Goal: Transaction & Acquisition: Purchase product/service

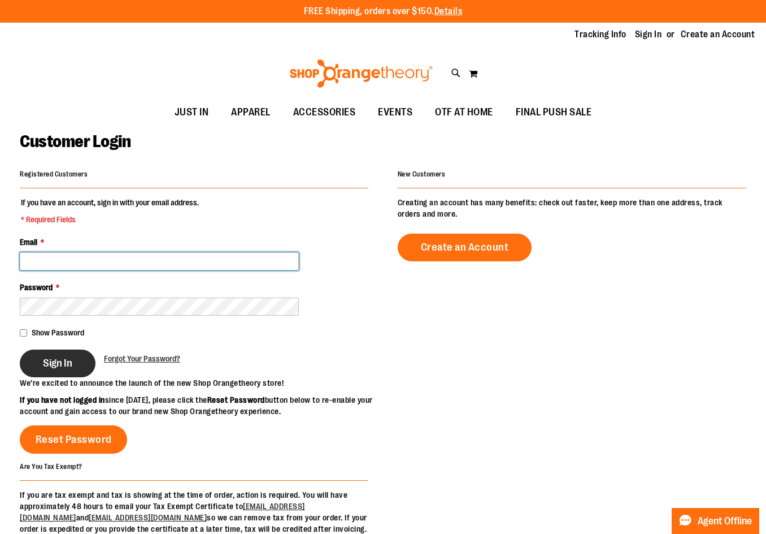
type input "**********"
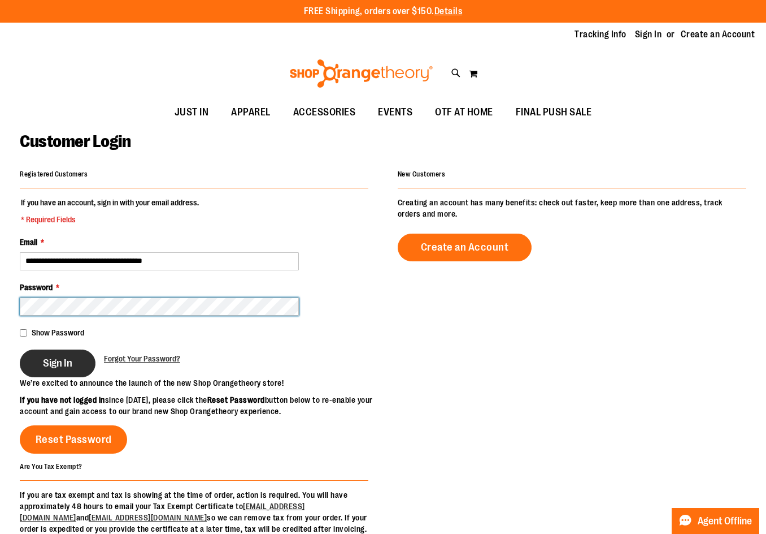
type input "**********"
click at [64, 362] on span "Sign In" at bounding box center [57, 363] width 29 height 12
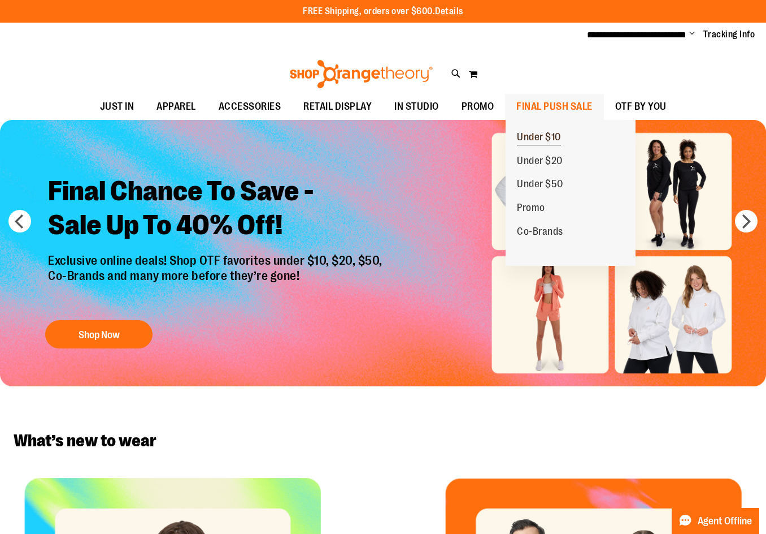
type input "**********"
click at [544, 135] on span "Under $10" at bounding box center [539, 138] width 44 height 14
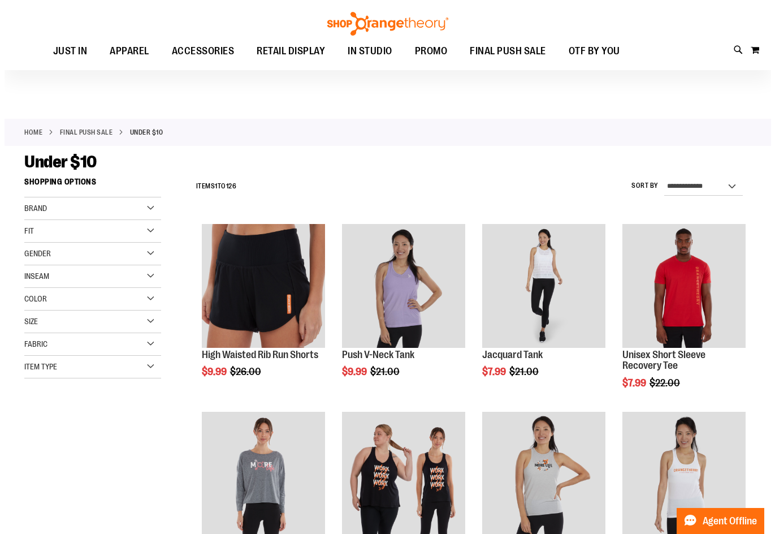
scroll to position [56, 0]
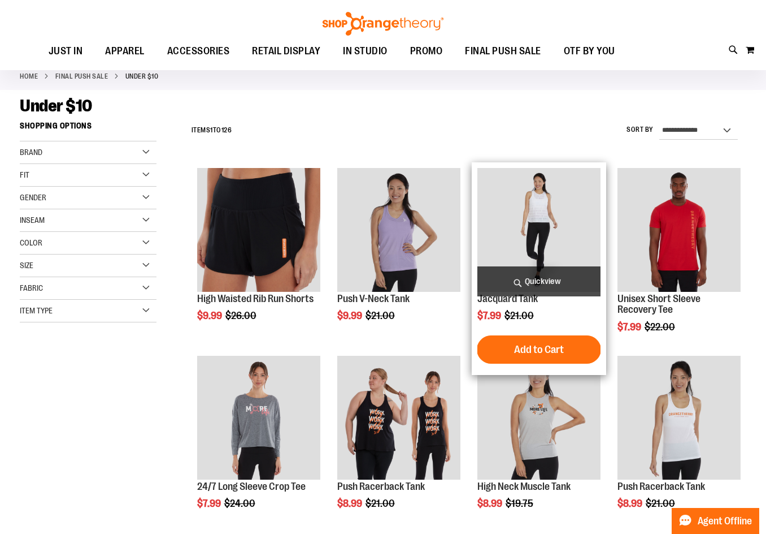
type input "**********"
click at [525, 272] on span "Quickview" at bounding box center [539, 281] width 123 height 30
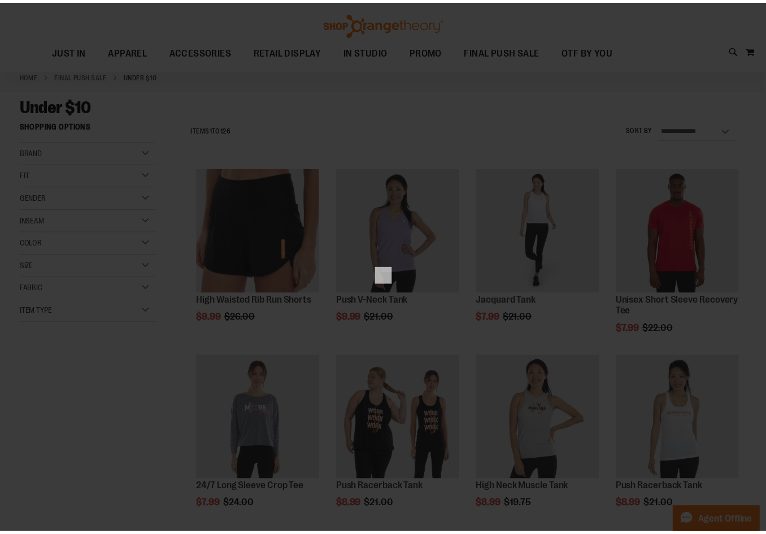
scroll to position [0, 0]
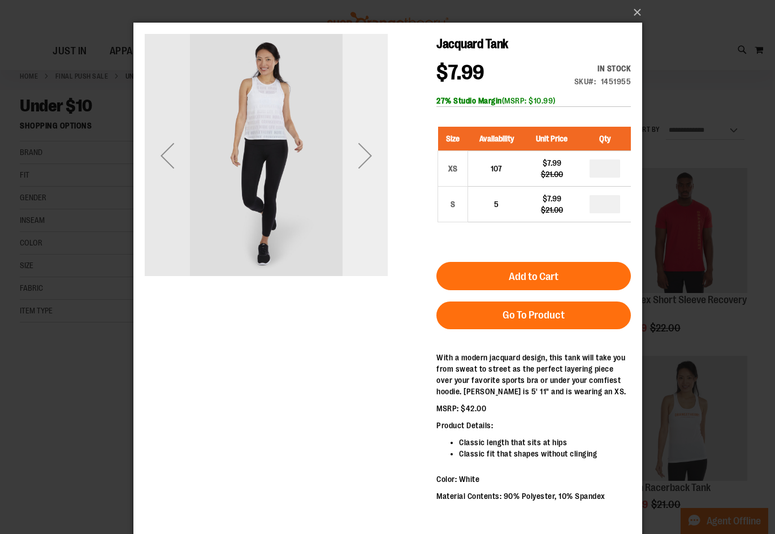
click at [376, 155] on div "Next" at bounding box center [364, 155] width 45 height 45
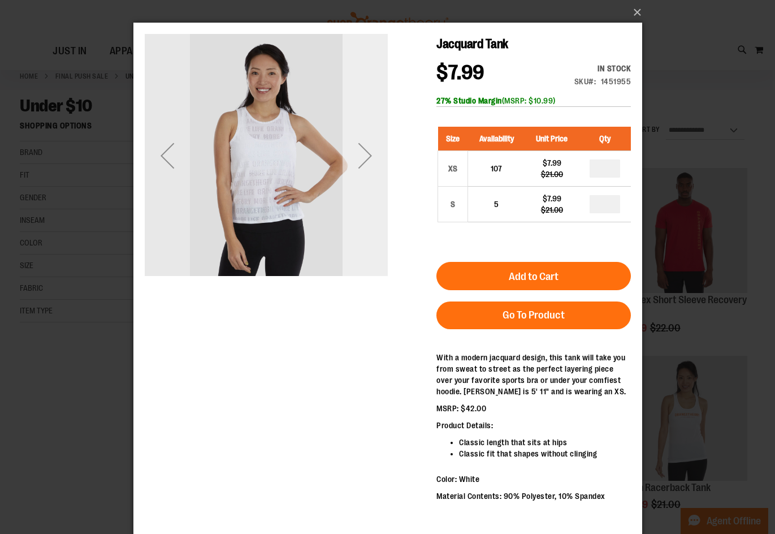
click at [376, 155] on div "Next" at bounding box center [364, 155] width 45 height 45
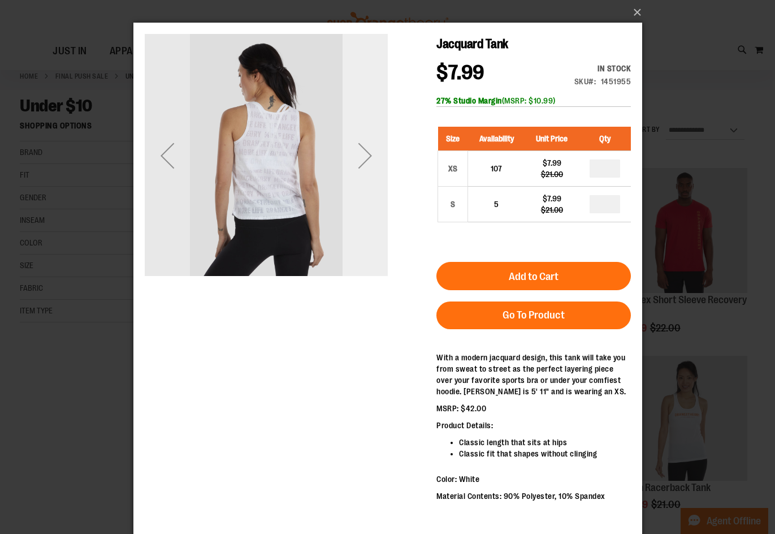
click at [376, 155] on div "Next" at bounding box center [364, 155] width 45 height 45
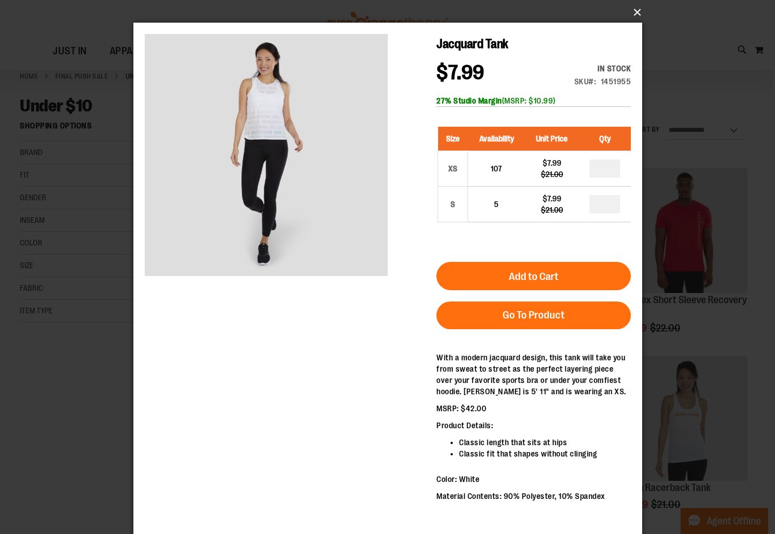
click at [632, 12] on button "×" at bounding box center [391, 12] width 509 height 25
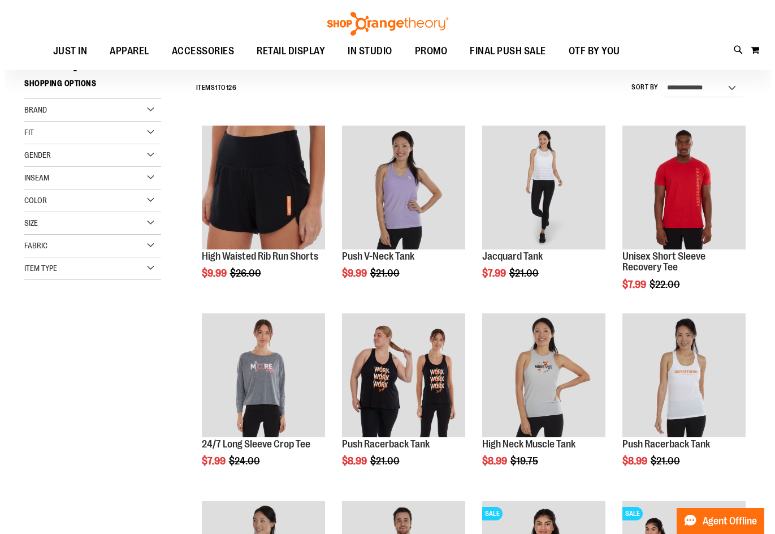
scroll to position [169, 0]
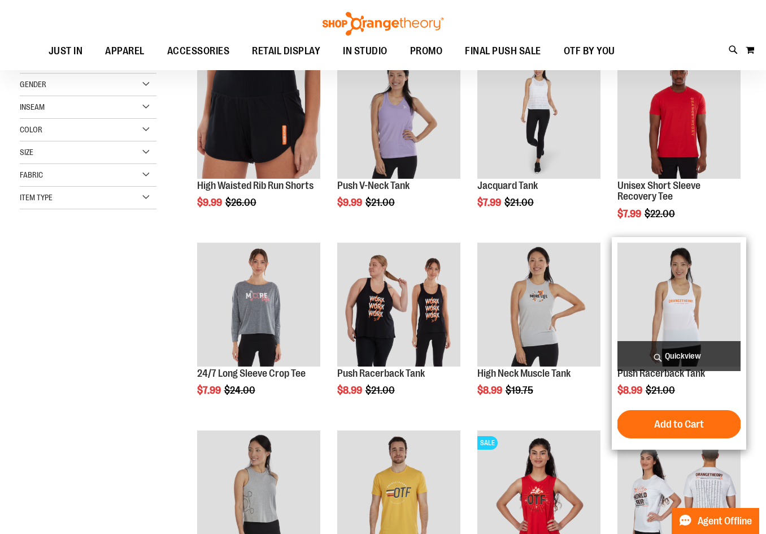
click at [679, 348] on span "Quickview" at bounding box center [679, 356] width 123 height 30
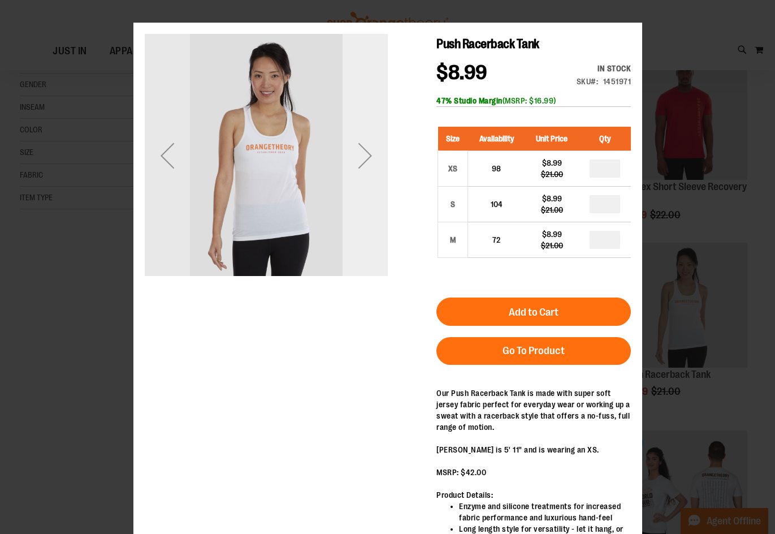
click at [374, 185] on div "Next" at bounding box center [364, 155] width 45 height 243
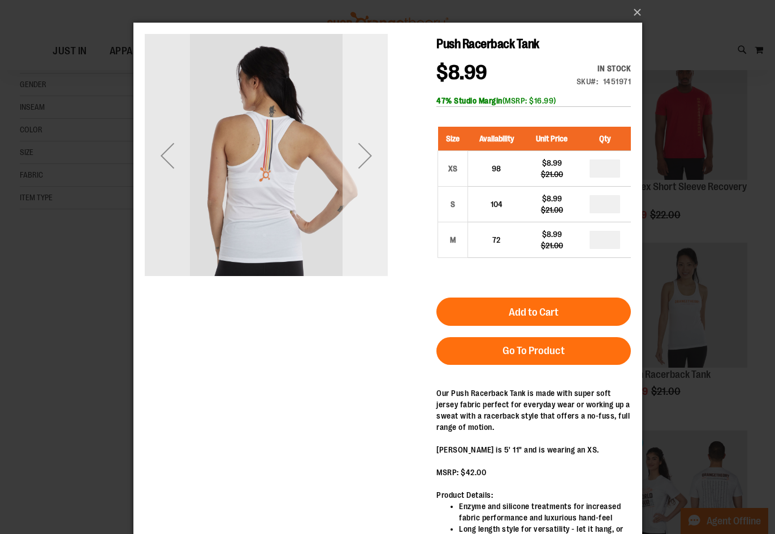
click at [374, 185] on div "Next" at bounding box center [364, 155] width 45 height 243
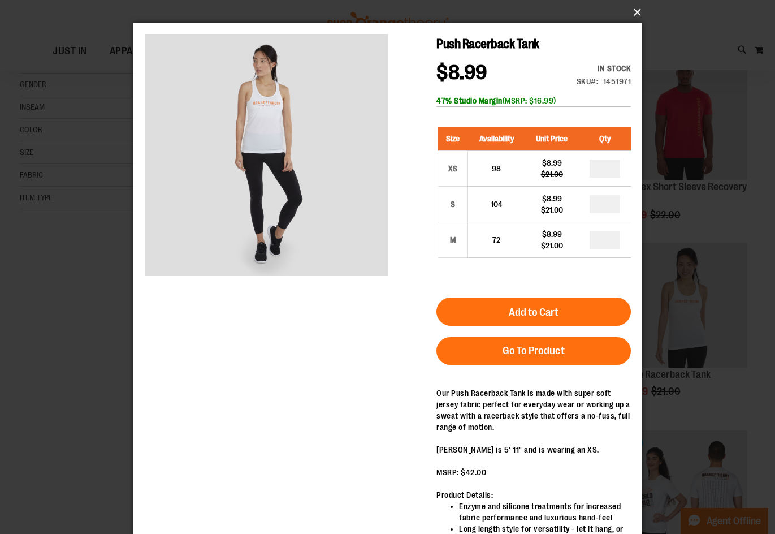
click at [640, 10] on button "×" at bounding box center [391, 12] width 509 height 25
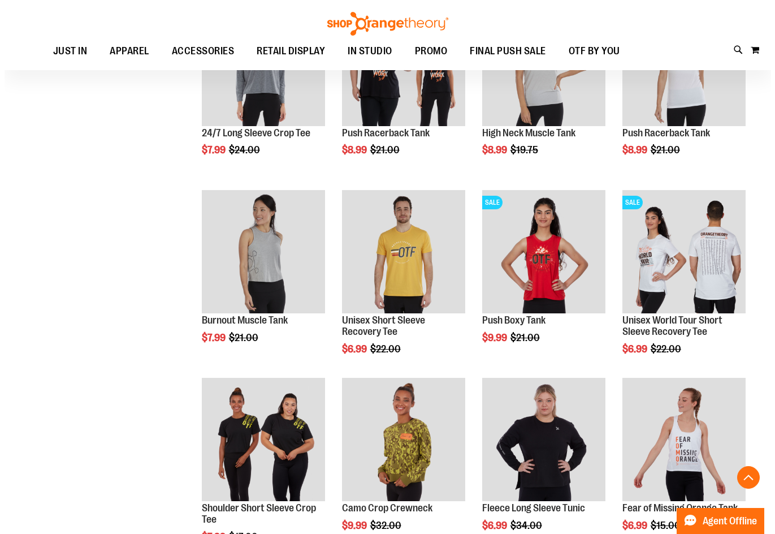
scroll to position [452, 0]
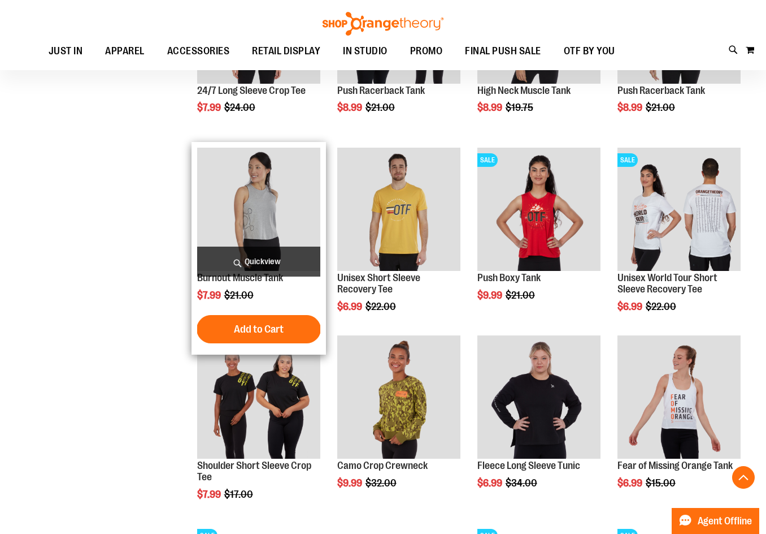
click at [300, 249] on span "Quickview" at bounding box center [258, 261] width 123 height 30
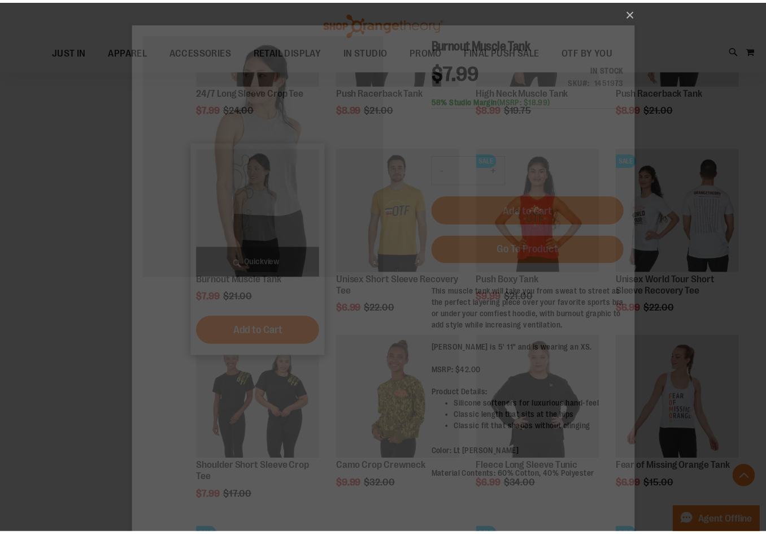
scroll to position [0, 0]
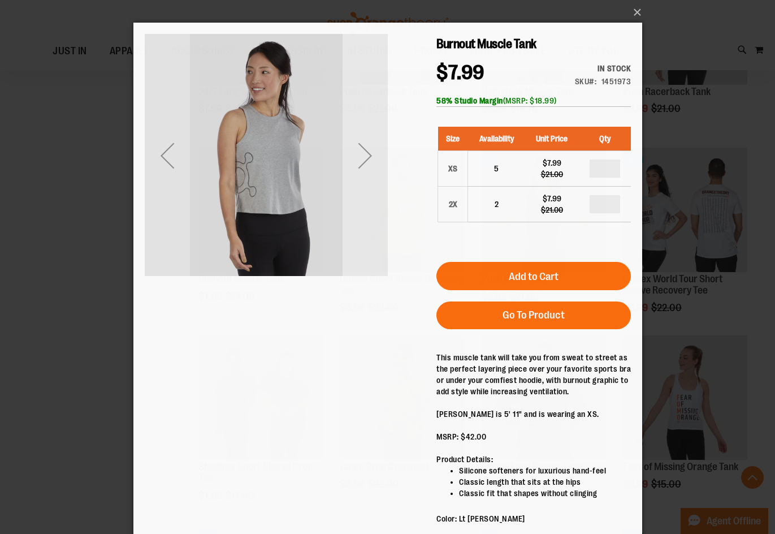
click at [369, 181] on div "Next" at bounding box center [364, 155] width 45 height 243
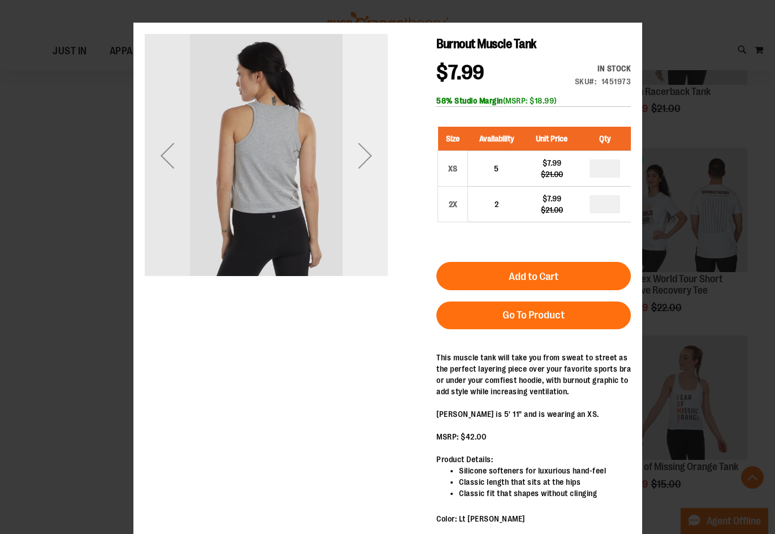
click at [369, 181] on div "Next" at bounding box center [364, 155] width 45 height 243
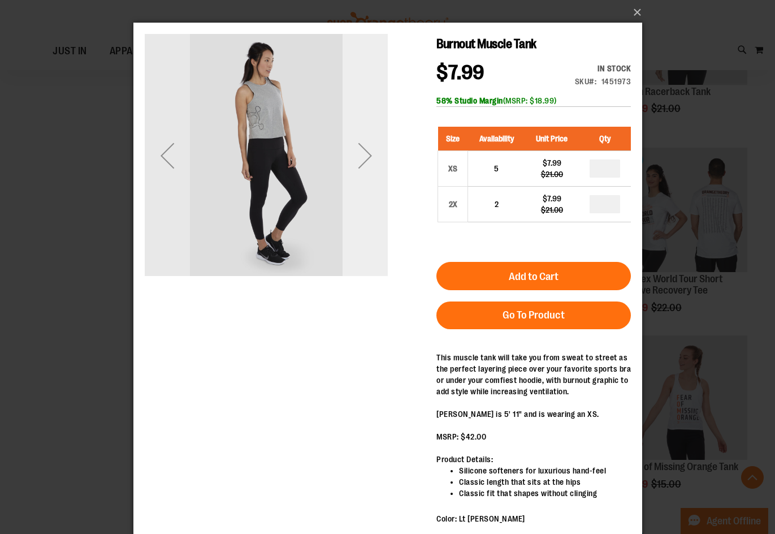
click at [369, 181] on div "Next" at bounding box center [364, 155] width 45 height 243
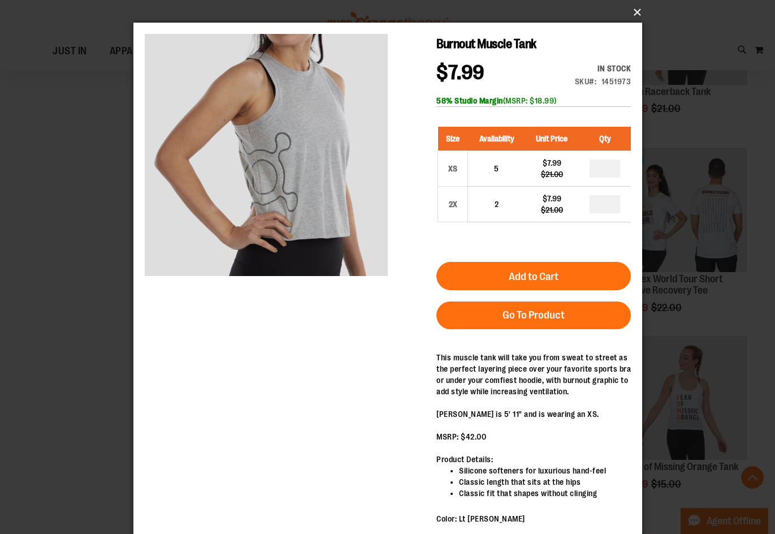
click at [638, 18] on button "×" at bounding box center [391, 12] width 509 height 25
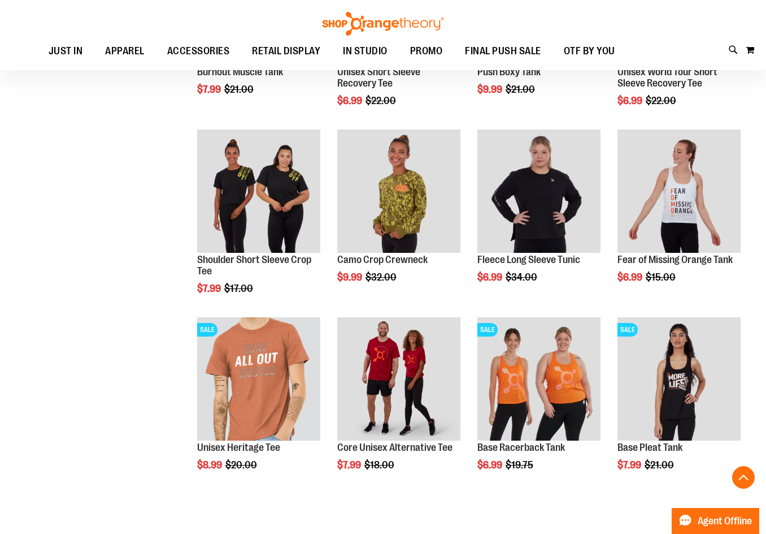
scroll to position [678, 0]
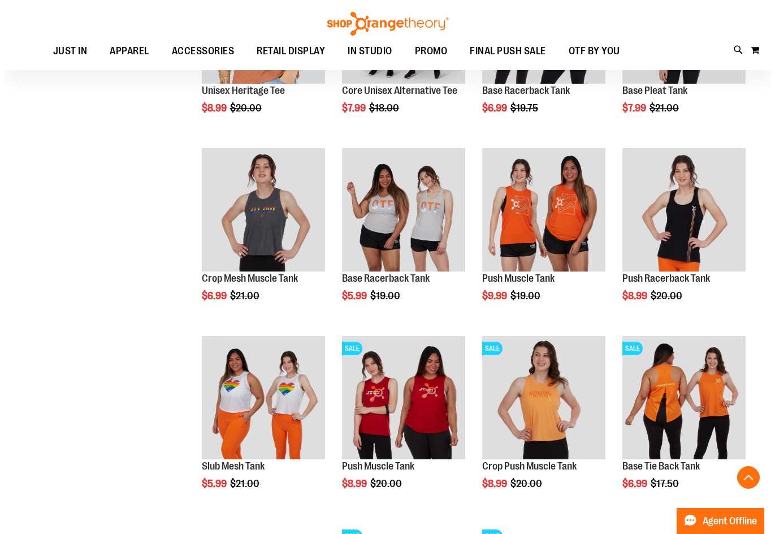
scroll to position [1017, 0]
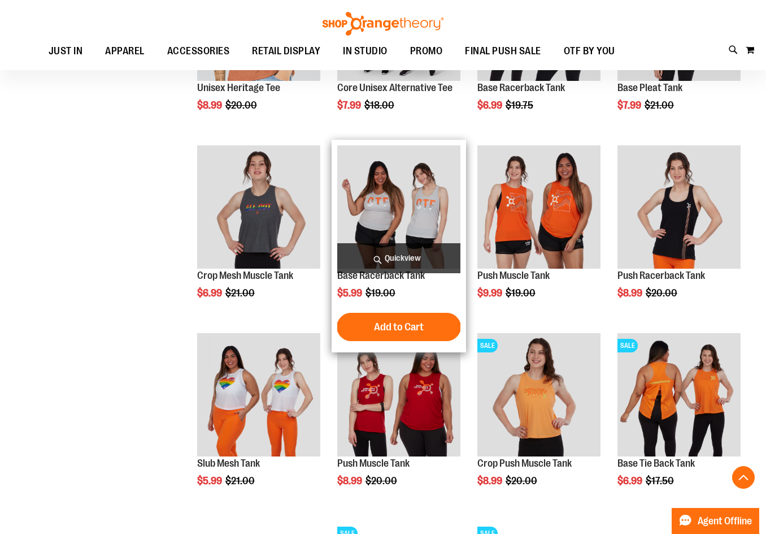
click at [392, 252] on span "Quickview" at bounding box center [398, 258] width 123 height 30
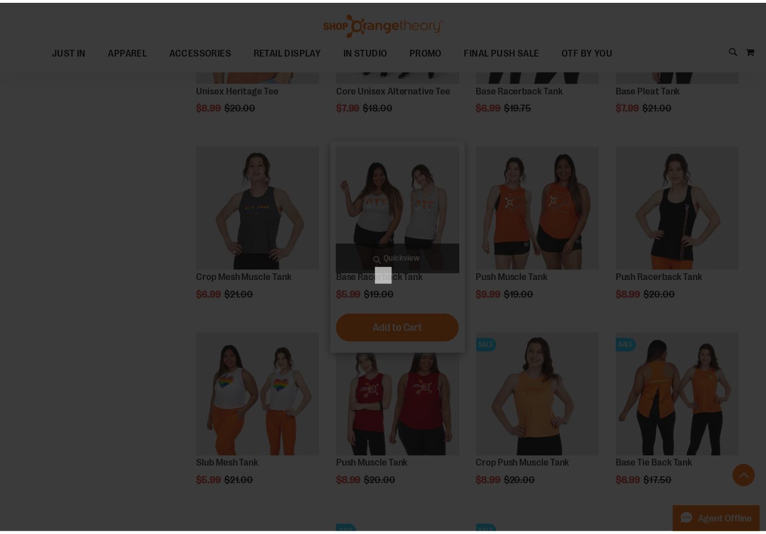
scroll to position [0, 0]
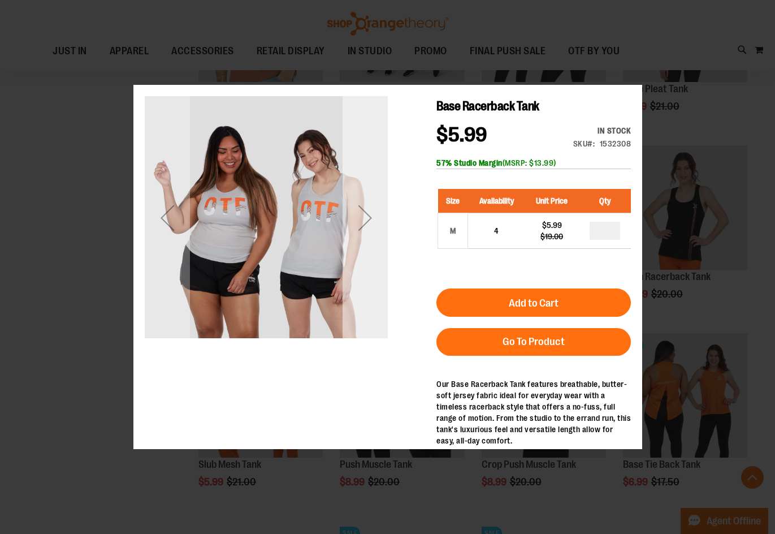
click at [370, 223] on div "Next" at bounding box center [364, 217] width 45 height 45
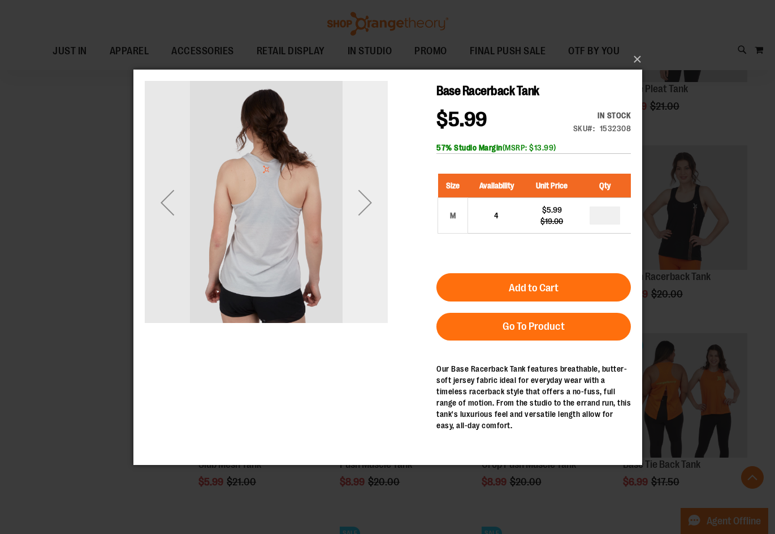
click at [370, 223] on div "Next" at bounding box center [364, 201] width 45 height 45
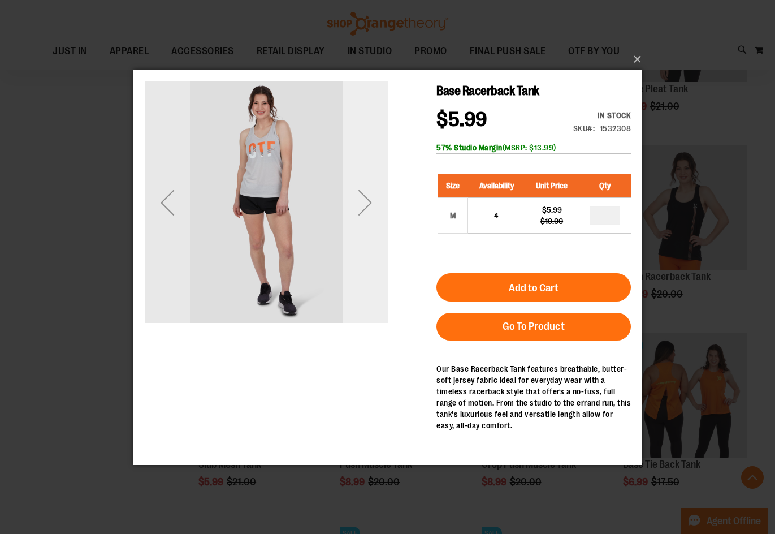
click at [370, 223] on div "Next" at bounding box center [364, 201] width 45 height 45
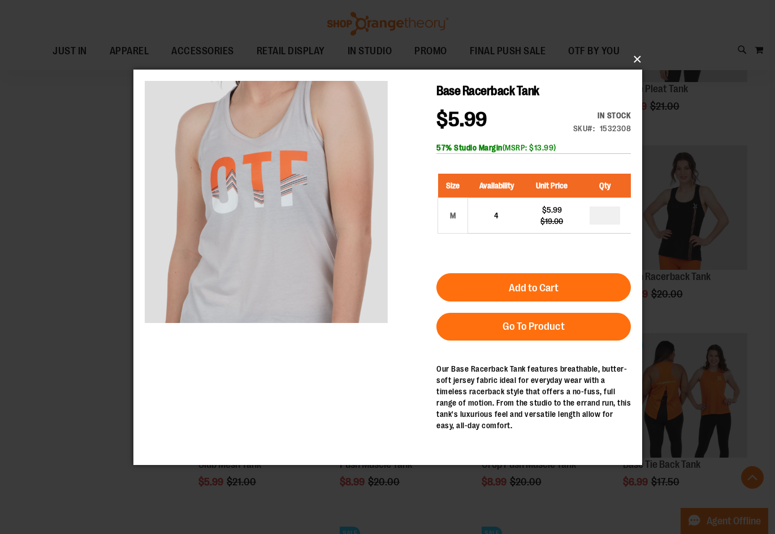
click at [641, 60] on button "×" at bounding box center [391, 59] width 509 height 25
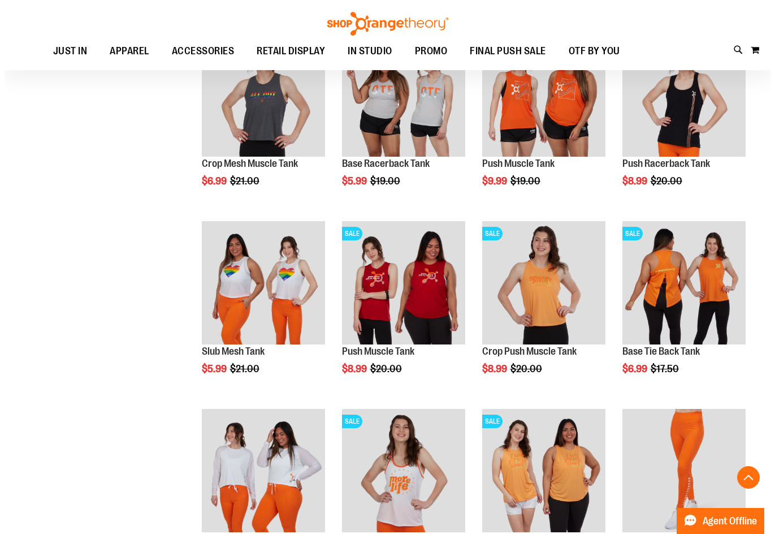
scroll to position [1130, 0]
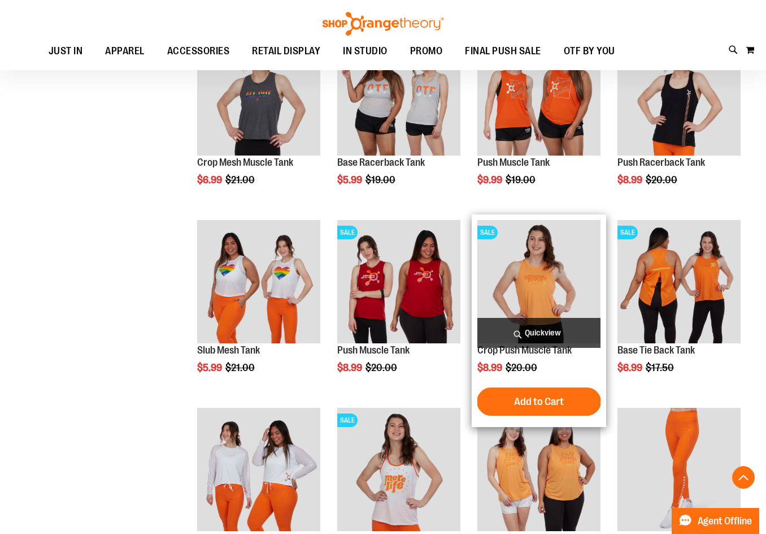
click at [539, 325] on span "Quickview" at bounding box center [539, 333] width 123 height 30
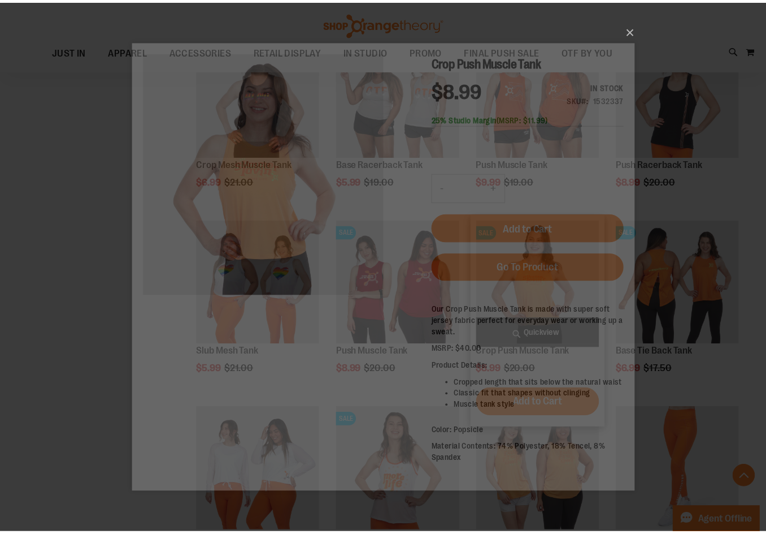
scroll to position [0, 0]
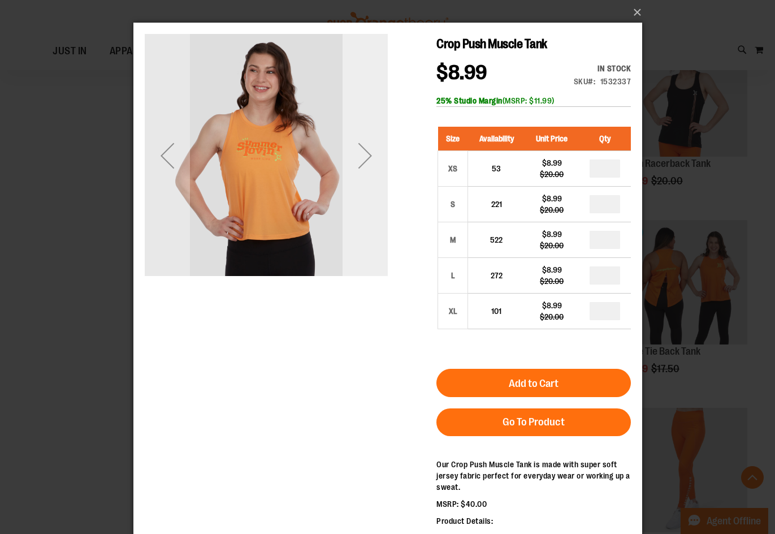
click at [373, 172] on div "Next" at bounding box center [364, 155] width 45 height 45
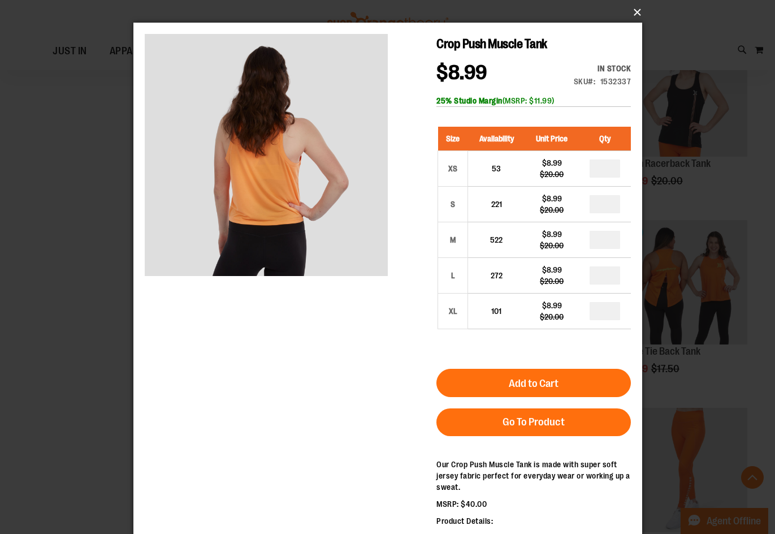
click at [629, 18] on button "×" at bounding box center [391, 12] width 509 height 25
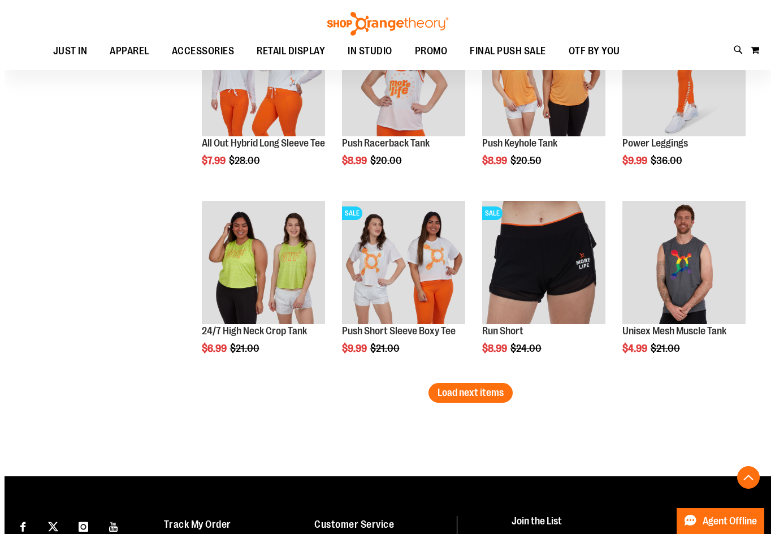
scroll to position [1525, 0]
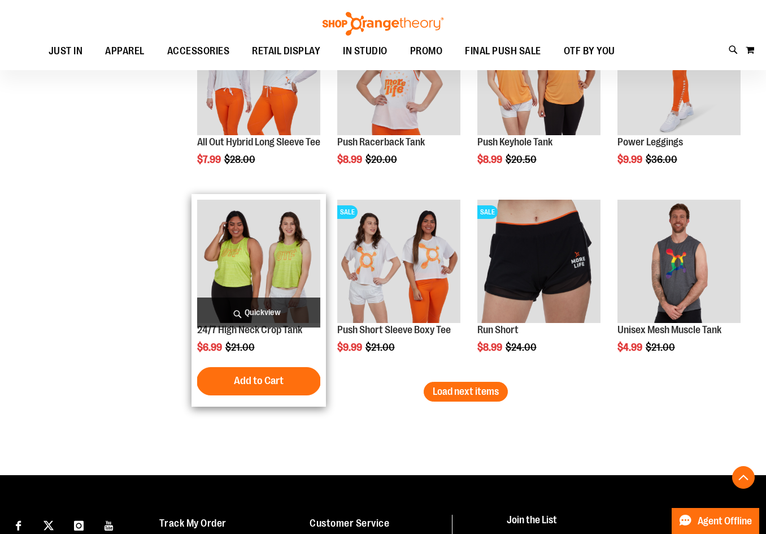
click at [288, 305] on span "Quickview" at bounding box center [258, 312] width 123 height 30
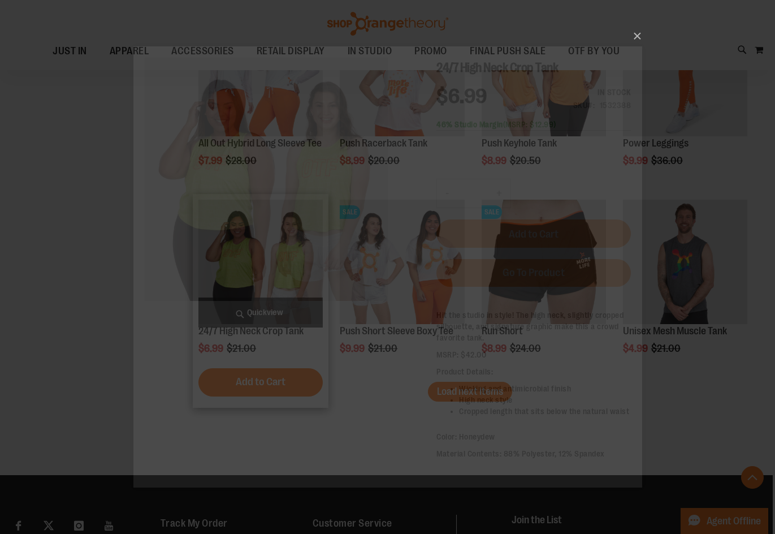
scroll to position [0, 0]
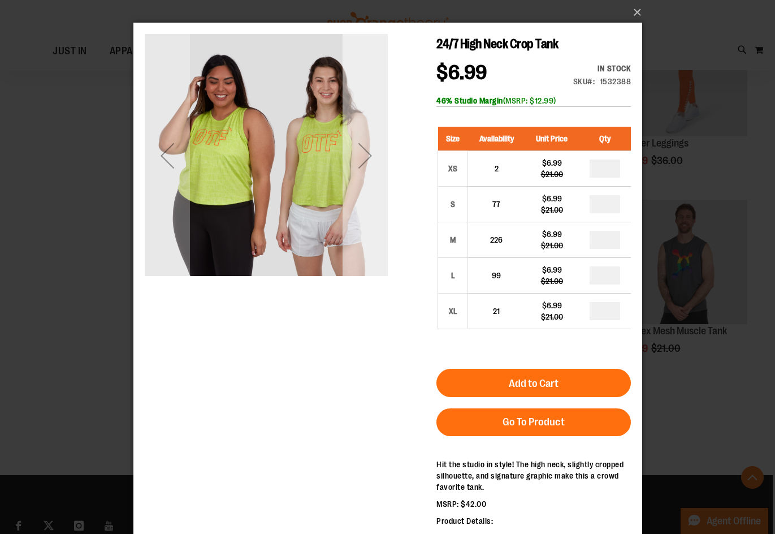
click at [366, 197] on div "Next" at bounding box center [364, 155] width 45 height 243
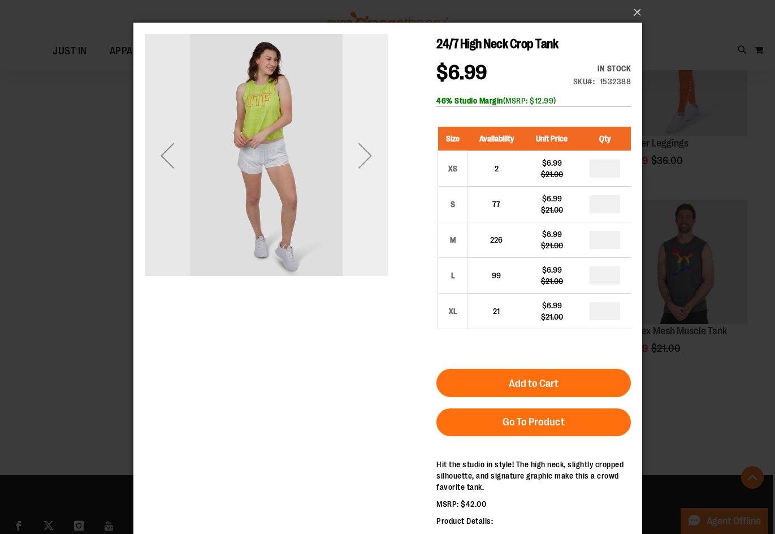
click at [366, 197] on div "Next" at bounding box center [364, 155] width 45 height 243
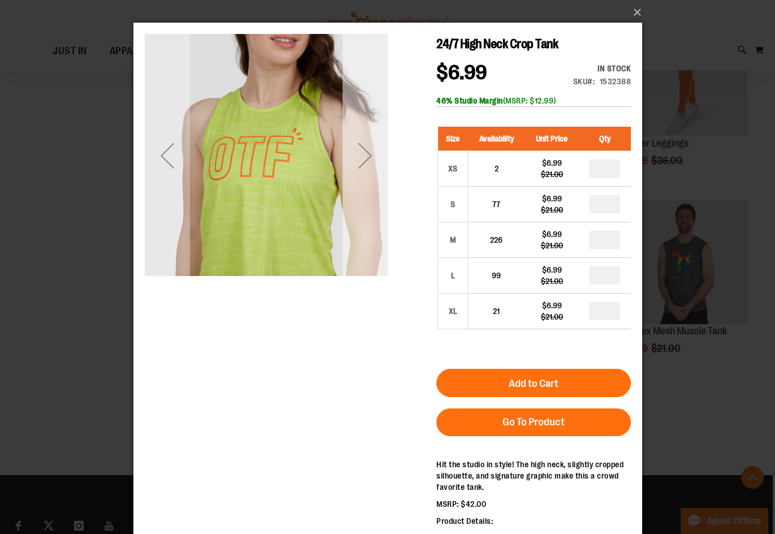
click at [366, 197] on div "Next" at bounding box center [364, 155] width 45 height 243
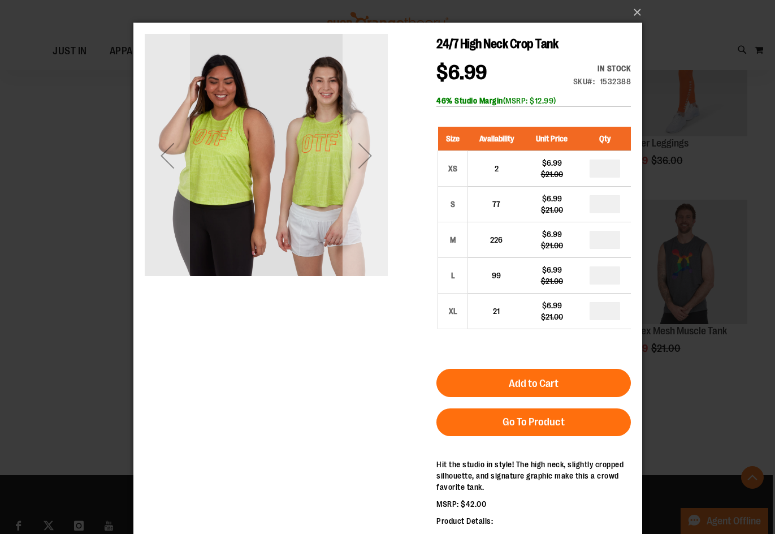
click at [366, 197] on div "Next" at bounding box center [364, 155] width 45 height 243
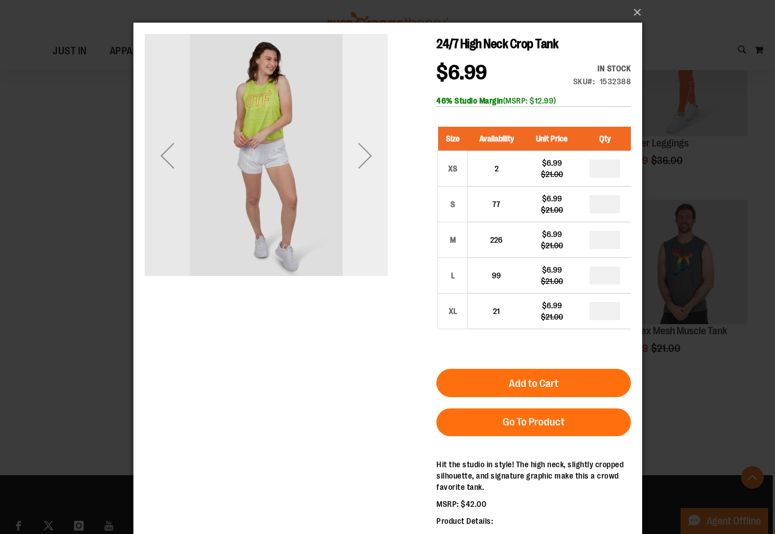
click at [366, 197] on div "Next" at bounding box center [364, 155] width 45 height 243
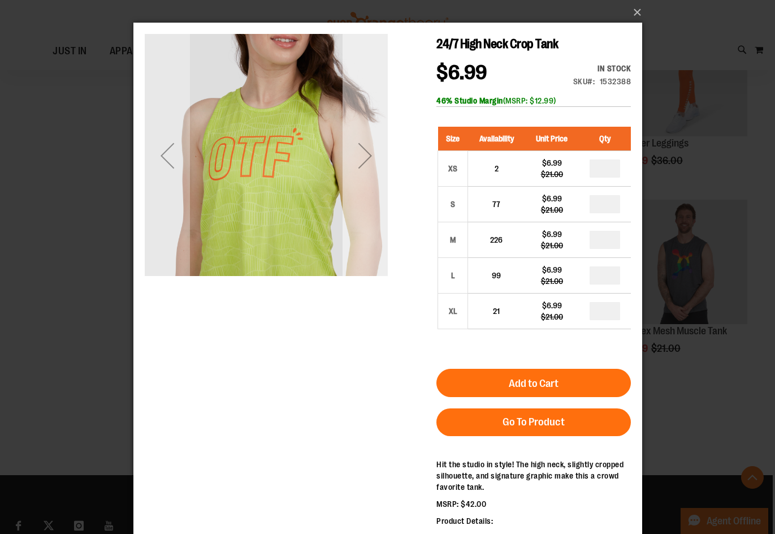
click at [366, 197] on div "Next" at bounding box center [364, 155] width 45 height 243
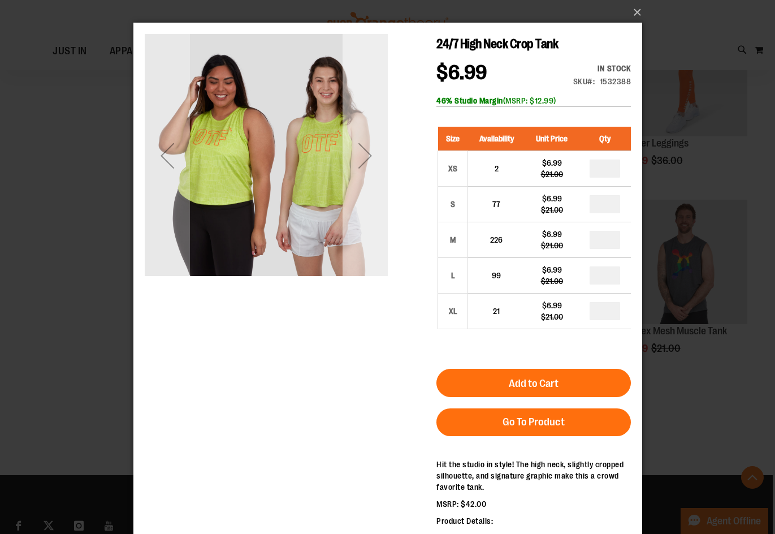
click at [366, 197] on div "Next" at bounding box center [364, 155] width 45 height 243
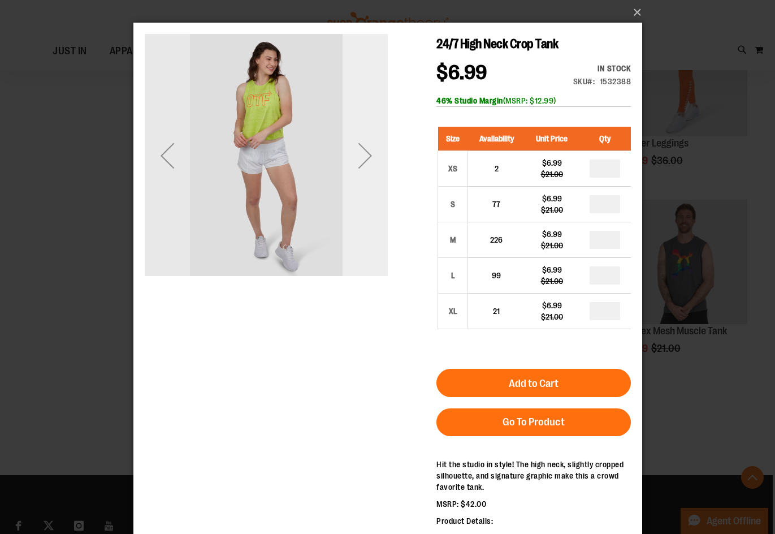
click at [366, 197] on div "Next" at bounding box center [364, 155] width 45 height 243
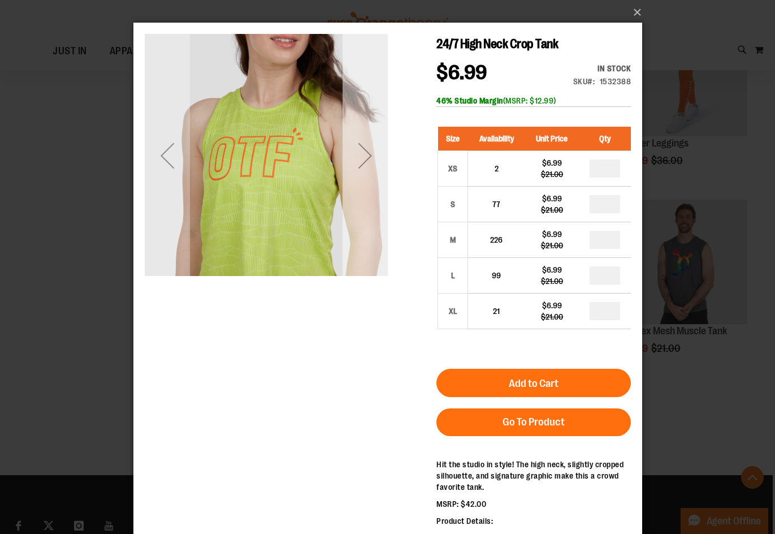
click at [366, 197] on div "Next" at bounding box center [364, 155] width 45 height 243
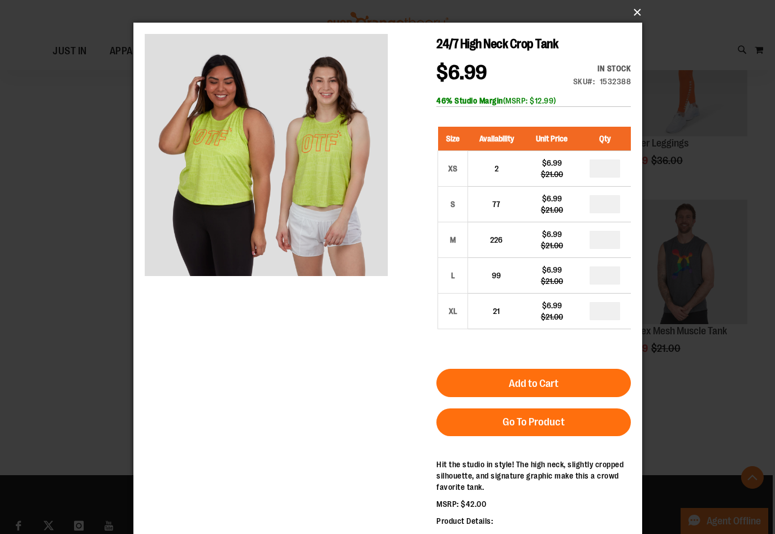
click at [635, 14] on button "×" at bounding box center [391, 12] width 509 height 25
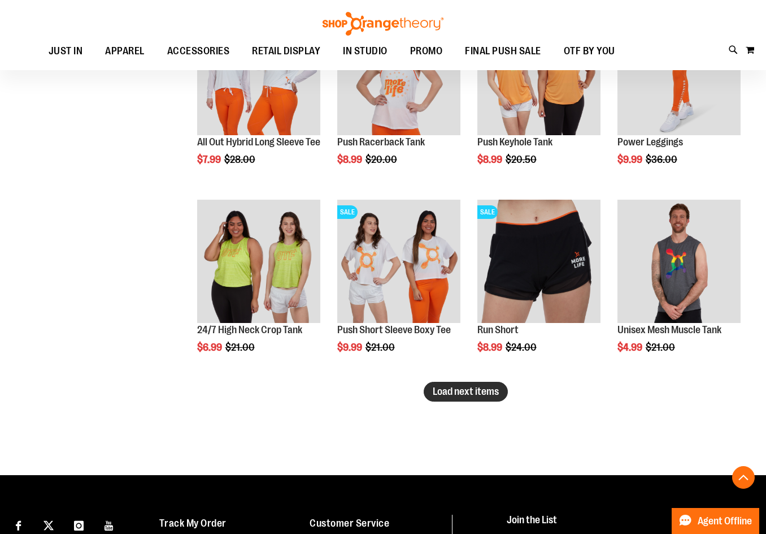
click at [445, 398] on button "Load next items" at bounding box center [466, 392] width 84 height 20
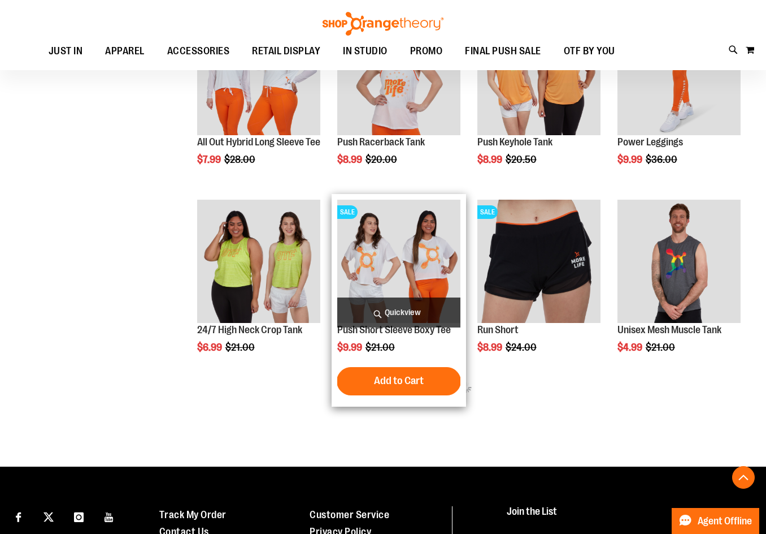
click at [420, 310] on span "Quickview" at bounding box center [398, 312] width 123 height 30
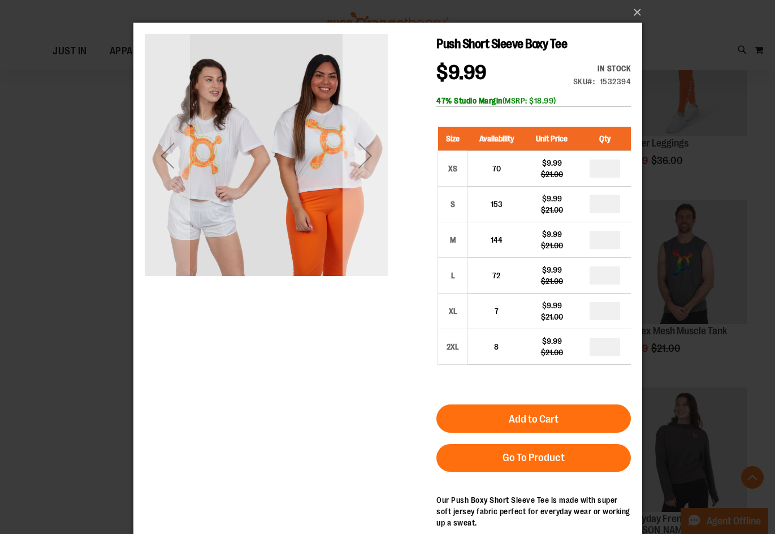
click at [380, 184] on div "Next" at bounding box center [364, 155] width 45 height 243
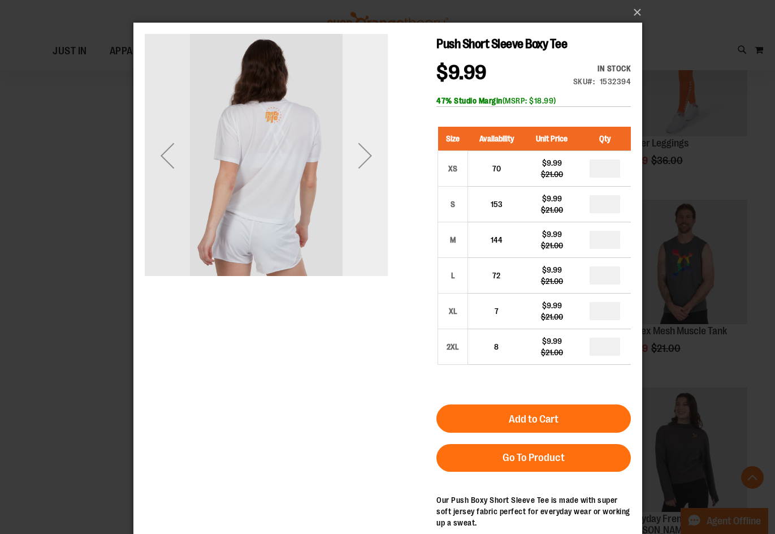
click at [380, 184] on div "Next" at bounding box center [364, 155] width 45 height 243
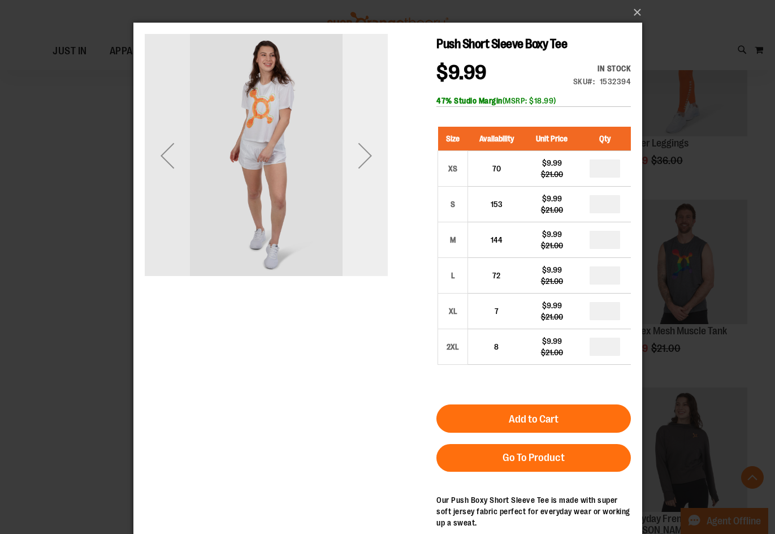
click at [380, 184] on div "Next" at bounding box center [364, 155] width 45 height 243
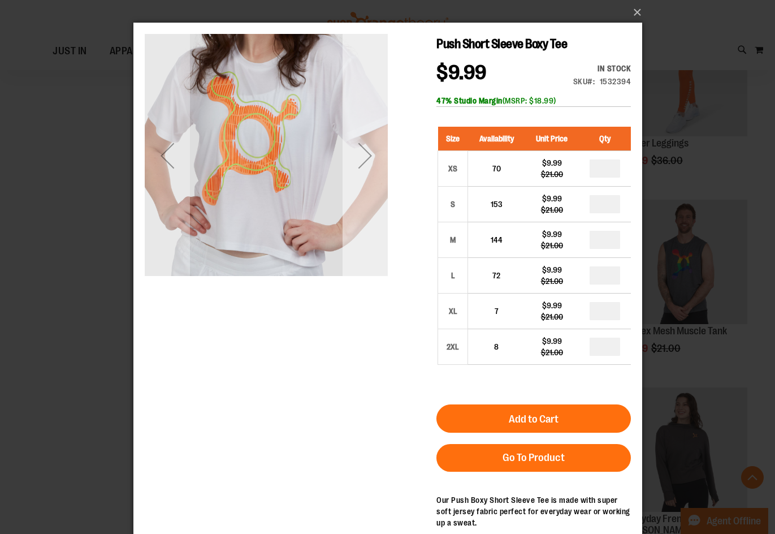
click at [380, 184] on div "Next" at bounding box center [364, 155] width 45 height 243
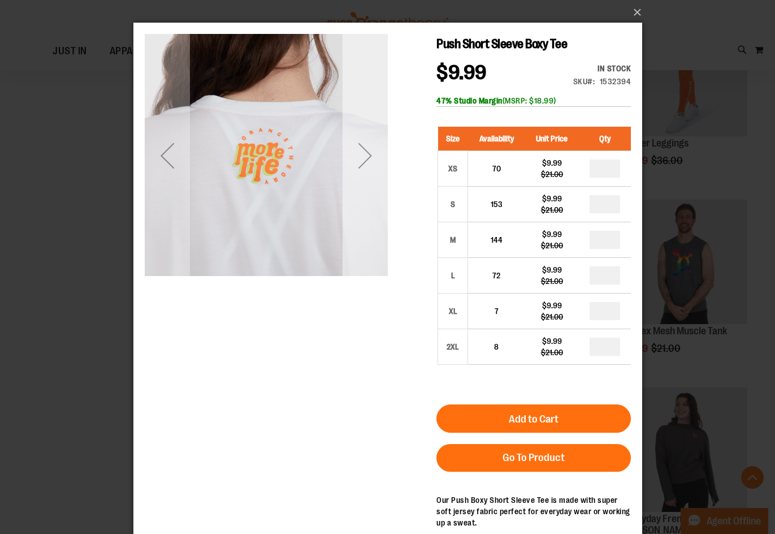
click at [380, 184] on div "Next" at bounding box center [364, 155] width 45 height 243
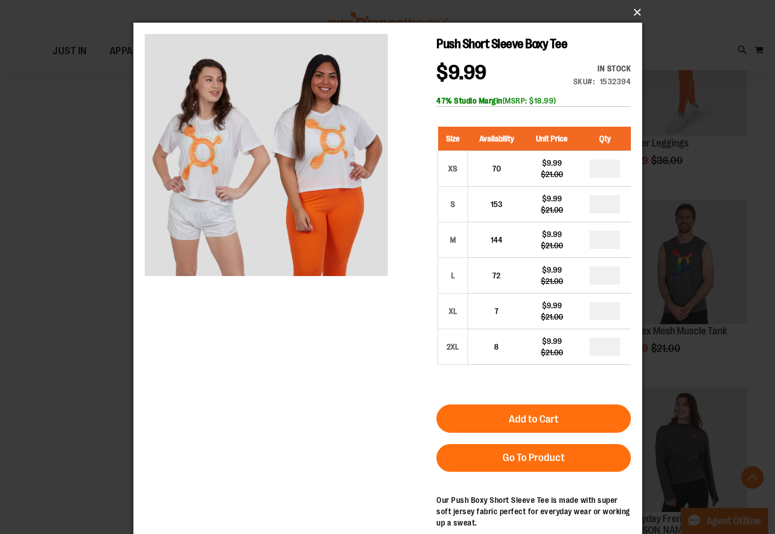
click at [636, 16] on button "×" at bounding box center [391, 12] width 509 height 25
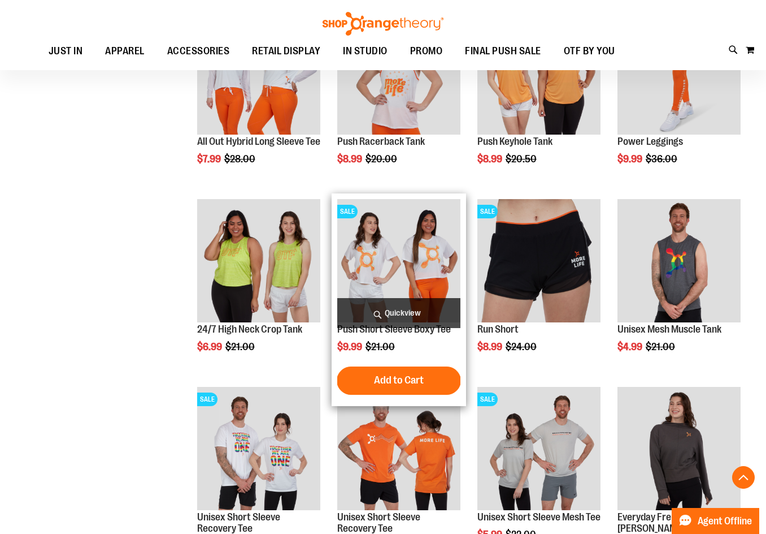
scroll to position [1525, 0]
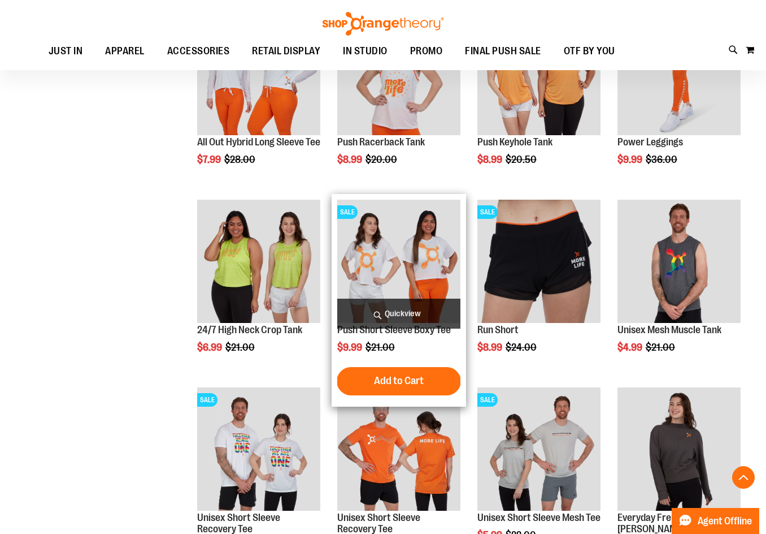
click at [423, 298] on img "product" at bounding box center [398, 261] width 123 height 123
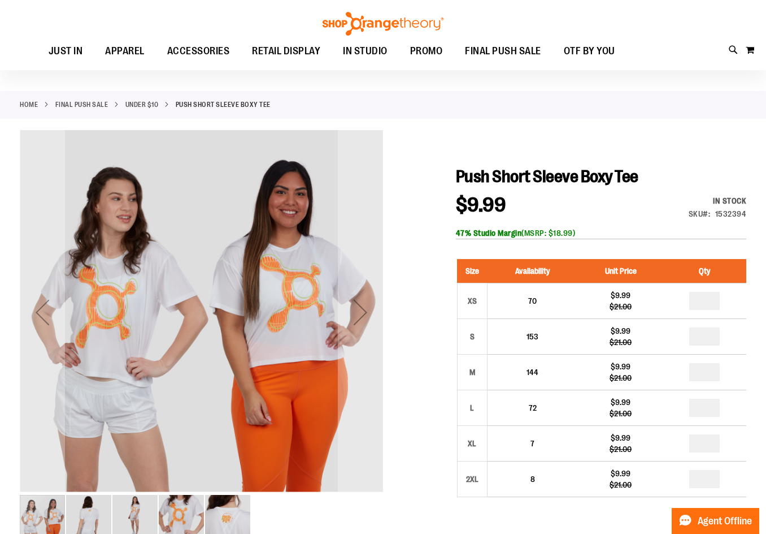
scroll to position [56, 0]
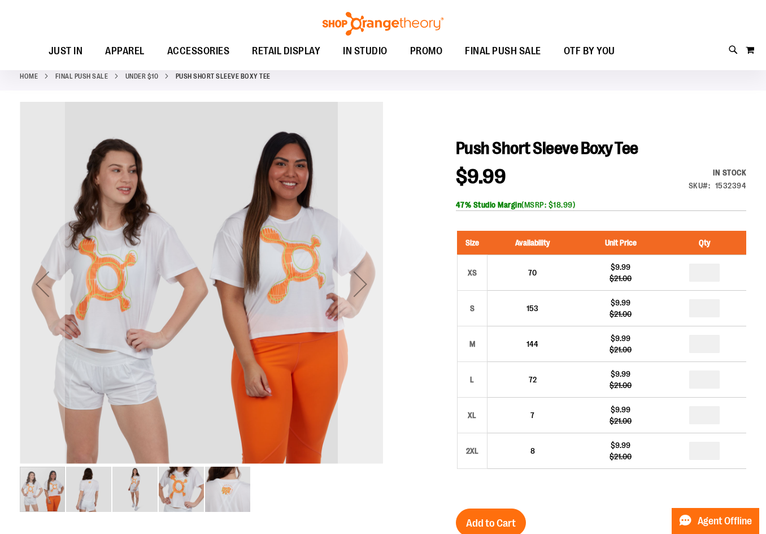
type input "**********"
click at [366, 287] on div "Next" at bounding box center [360, 283] width 45 height 45
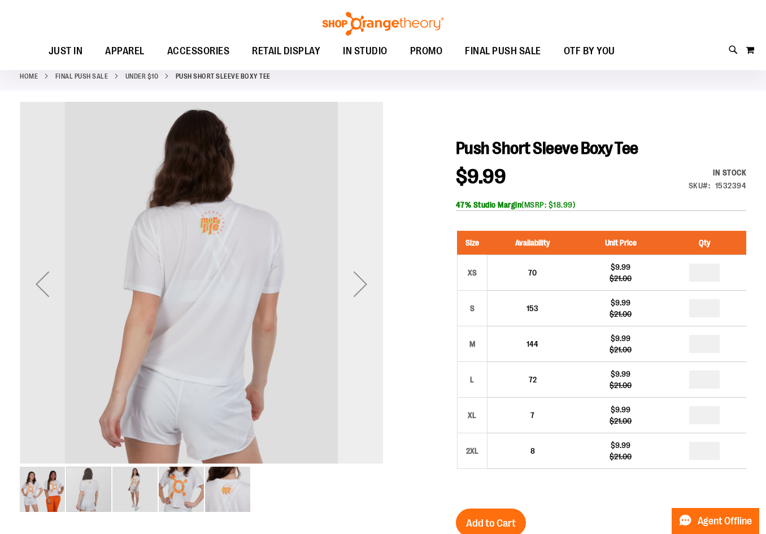
click at [366, 287] on div "Next" at bounding box center [360, 283] width 45 height 45
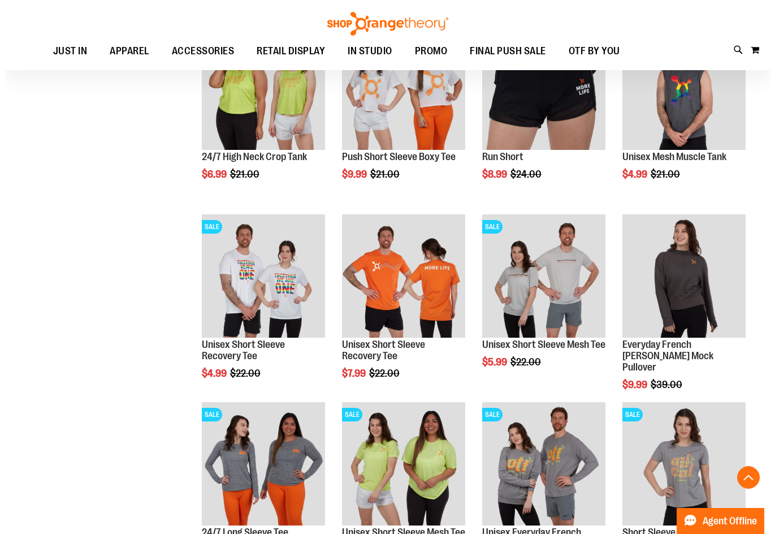
scroll to position [621, 0]
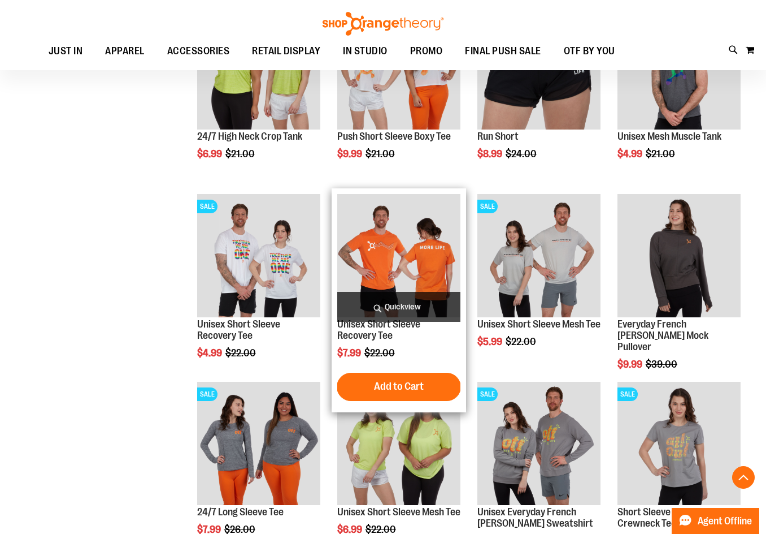
type input "**********"
click at [428, 303] on span "Quickview" at bounding box center [398, 307] width 123 height 30
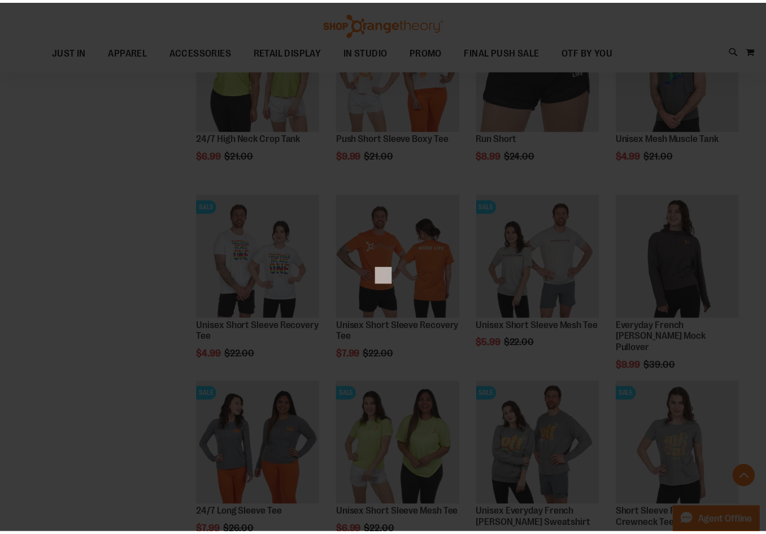
scroll to position [0, 0]
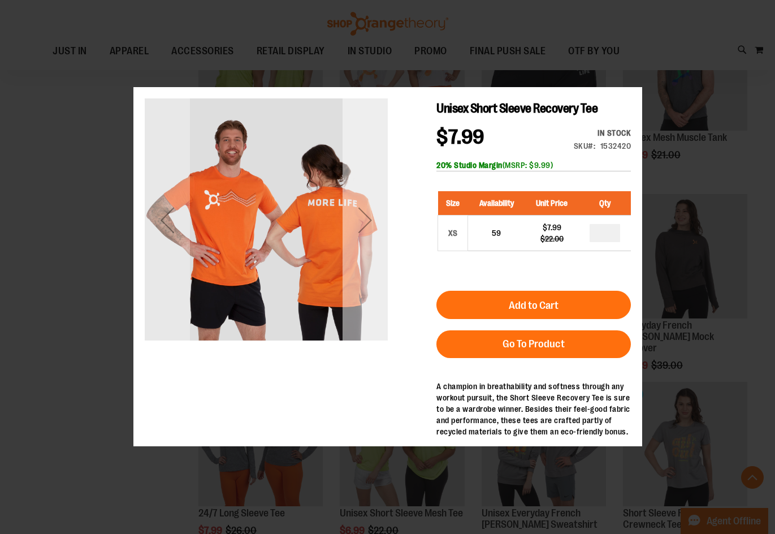
click at [350, 252] on div "Next" at bounding box center [364, 219] width 45 height 243
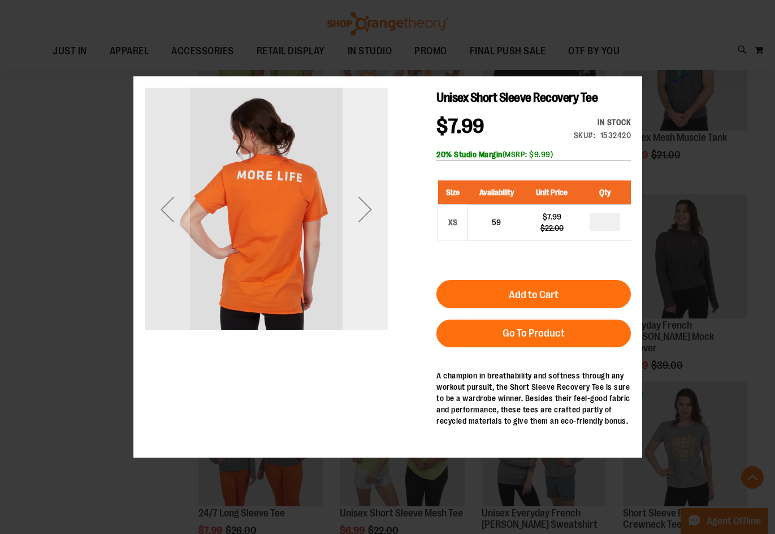
click at [350, 252] on div "Next" at bounding box center [364, 209] width 45 height 243
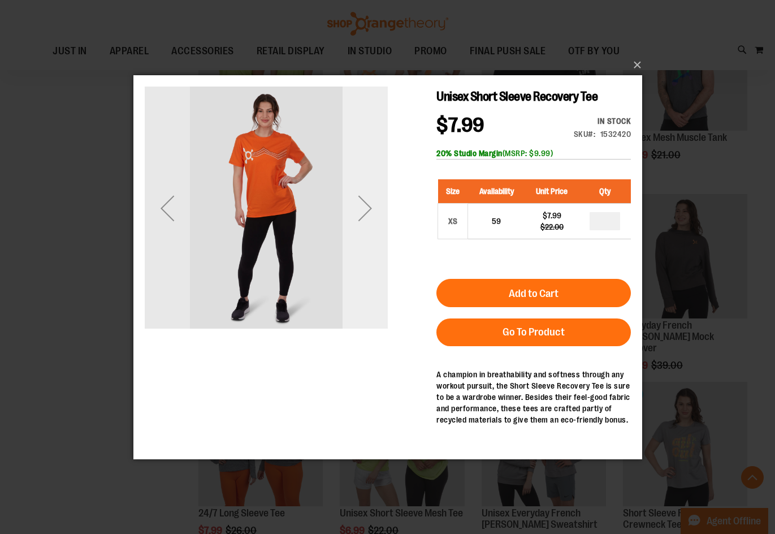
click at [350, 250] on div "Next" at bounding box center [364, 207] width 45 height 243
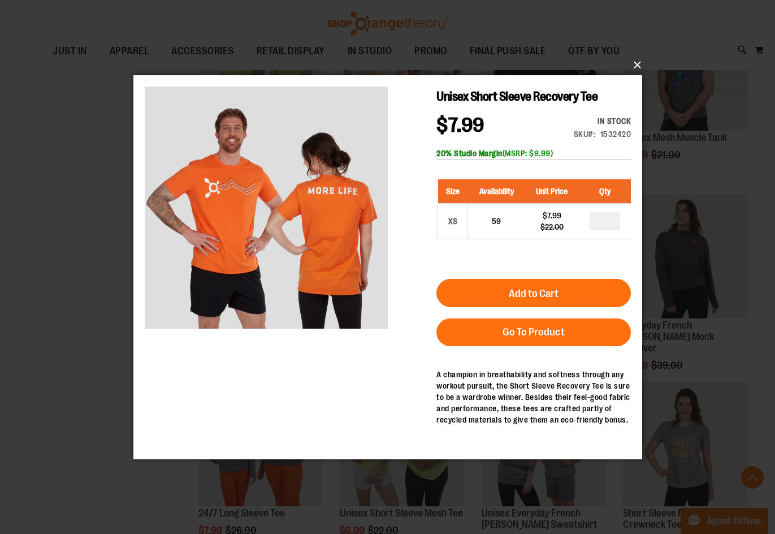
click at [631, 64] on button "×" at bounding box center [391, 65] width 509 height 25
